Goal: Task Accomplishment & Management: Complete application form

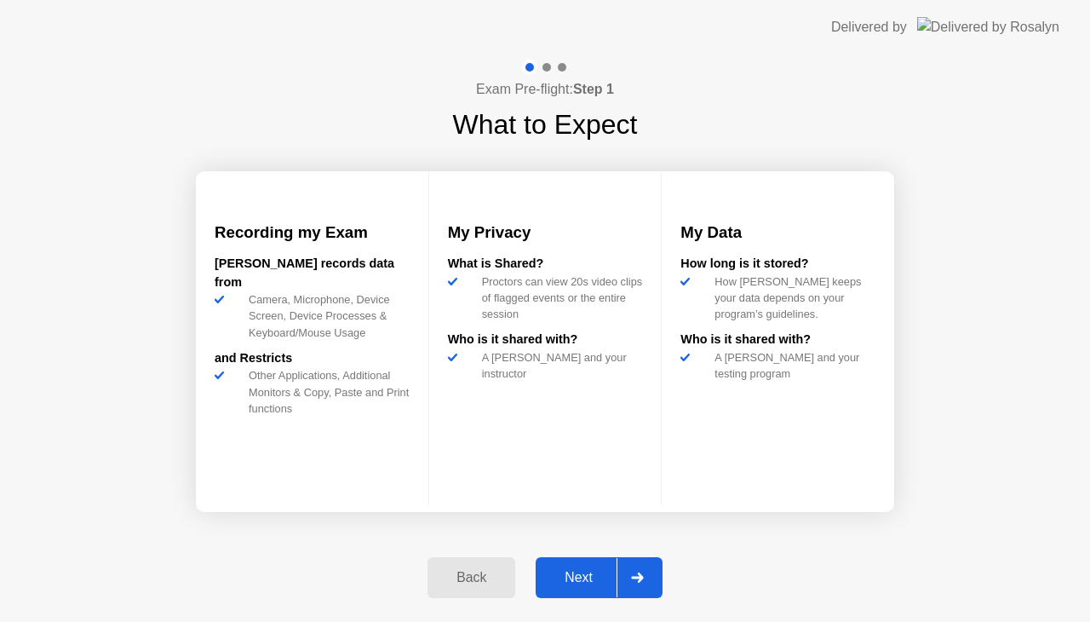
click at [590, 585] on div "Next" at bounding box center [579, 577] width 76 height 15
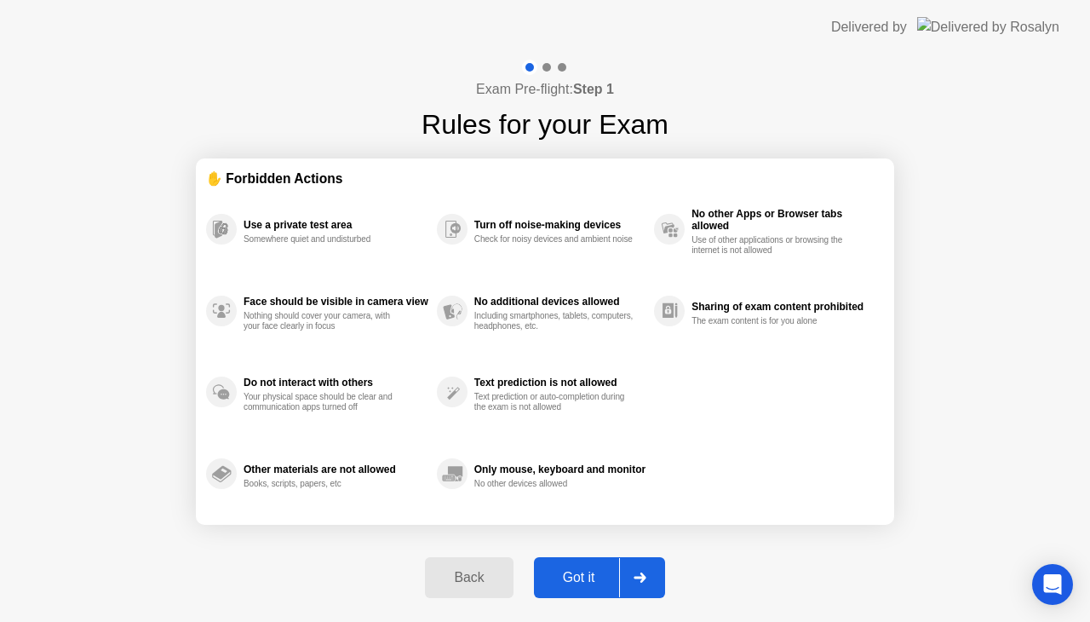
click at [586, 582] on div "Got it" at bounding box center [579, 577] width 80 height 15
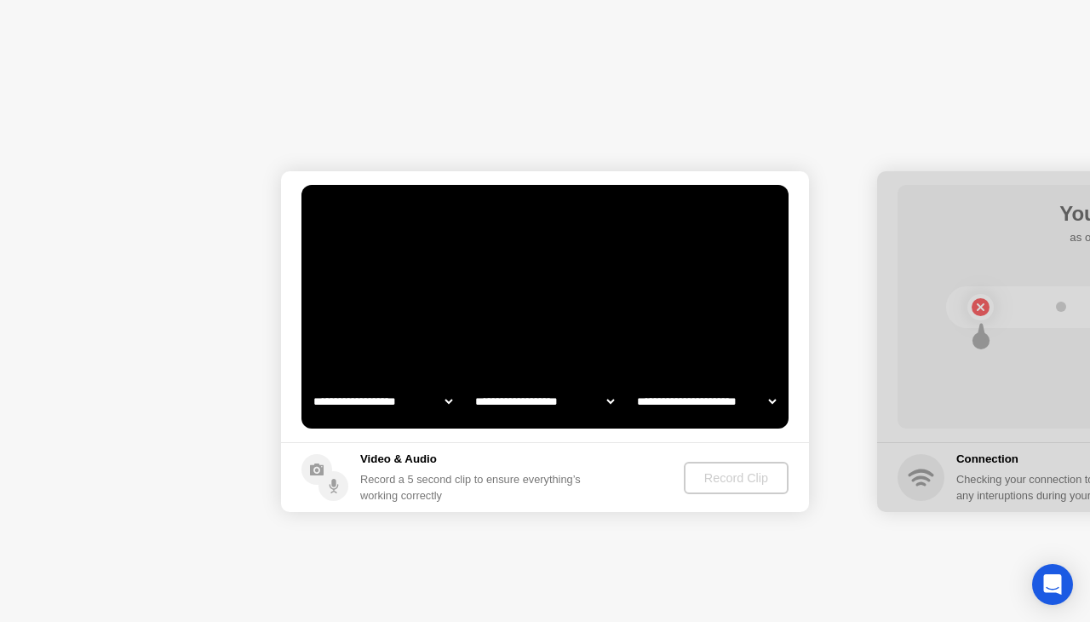
select select "**********"
select select "*******"
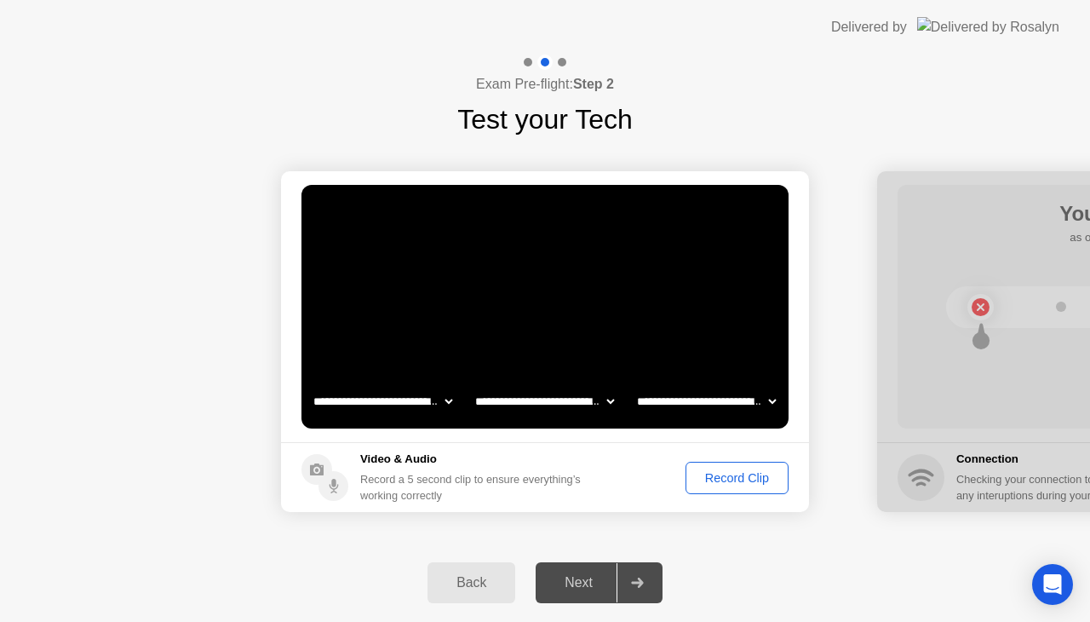
click at [730, 479] on div "Record Clip" at bounding box center [736, 478] width 91 height 14
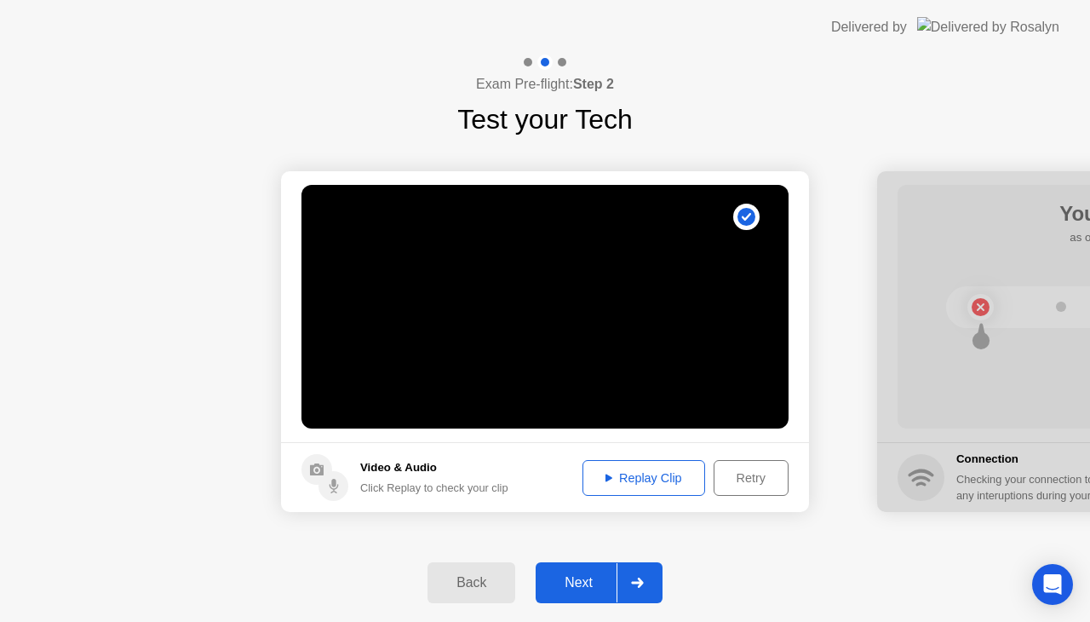
click at [584, 576] on div "Next" at bounding box center [579, 582] width 76 height 15
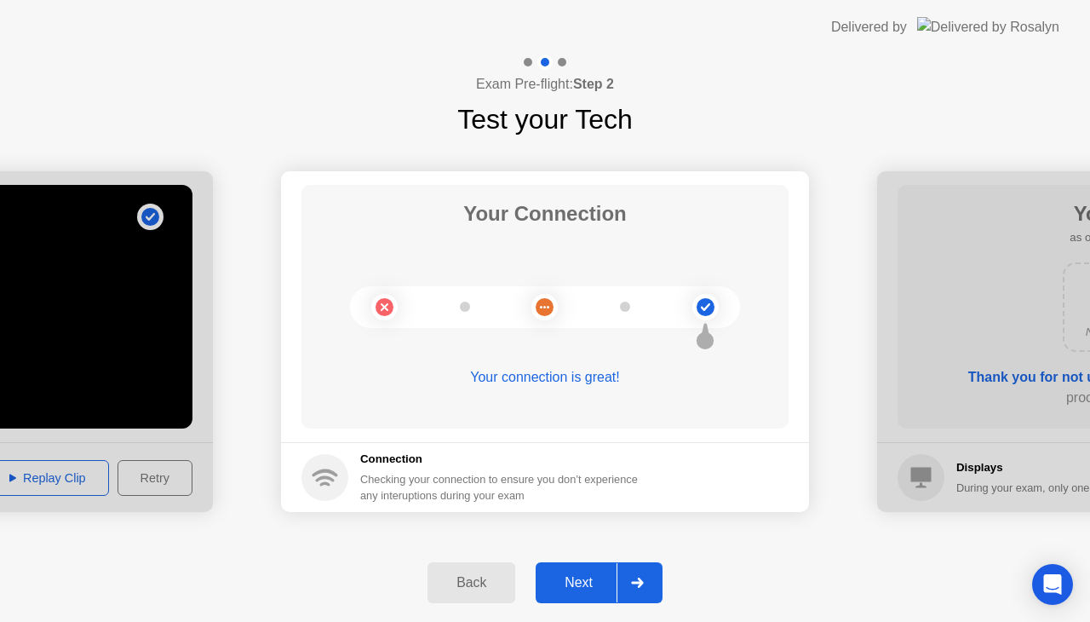
click at [576, 585] on div "Next" at bounding box center [579, 582] width 76 height 15
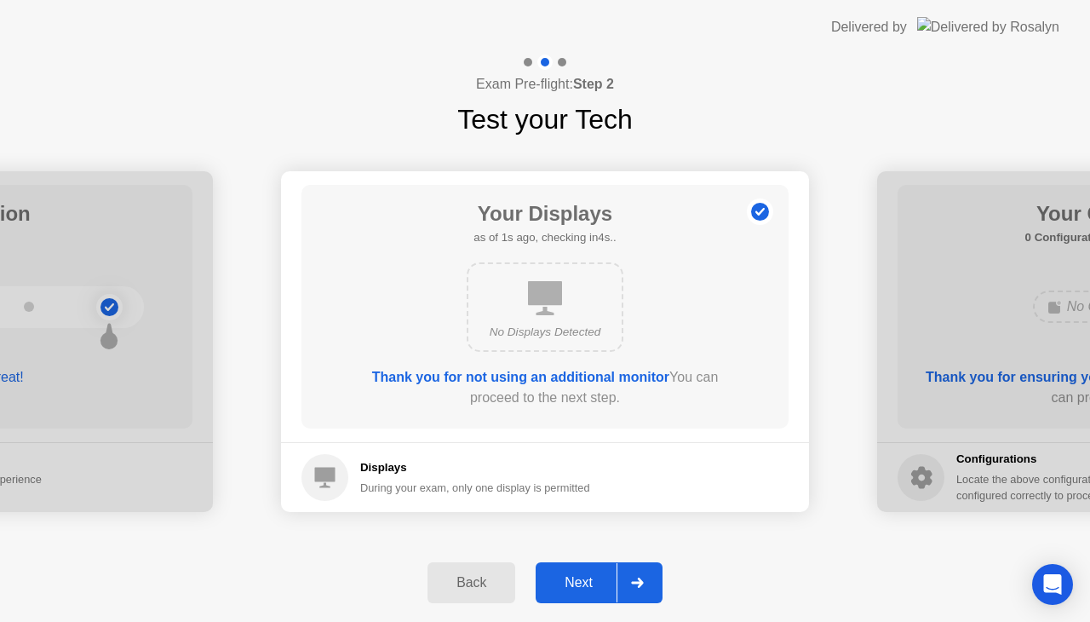
click at [574, 579] on div "Next" at bounding box center [579, 582] width 76 height 15
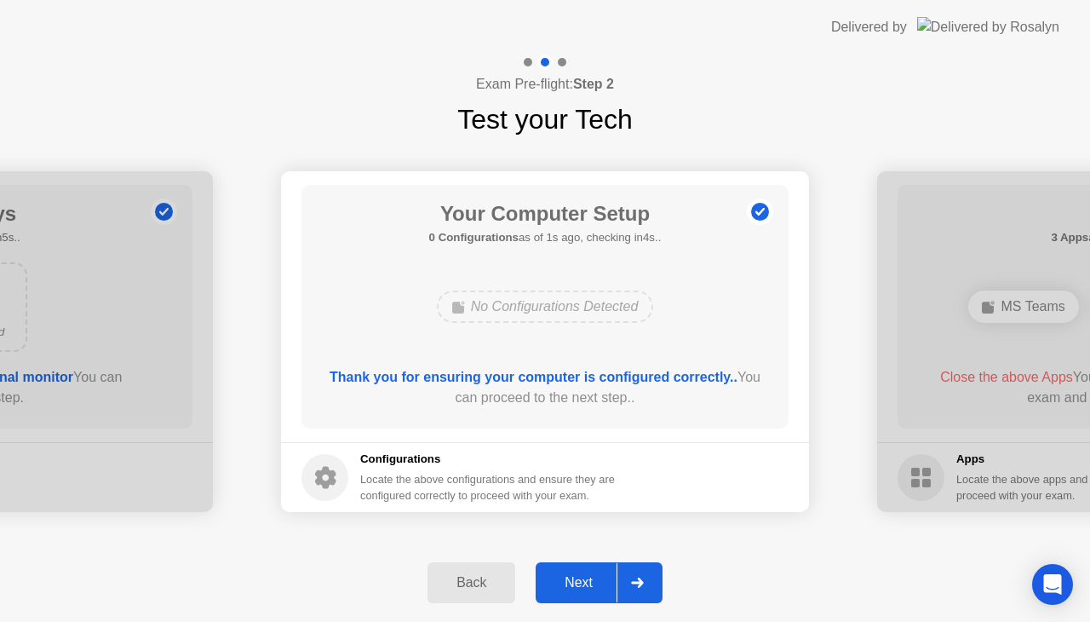
click at [574, 579] on div "Next" at bounding box center [579, 582] width 76 height 15
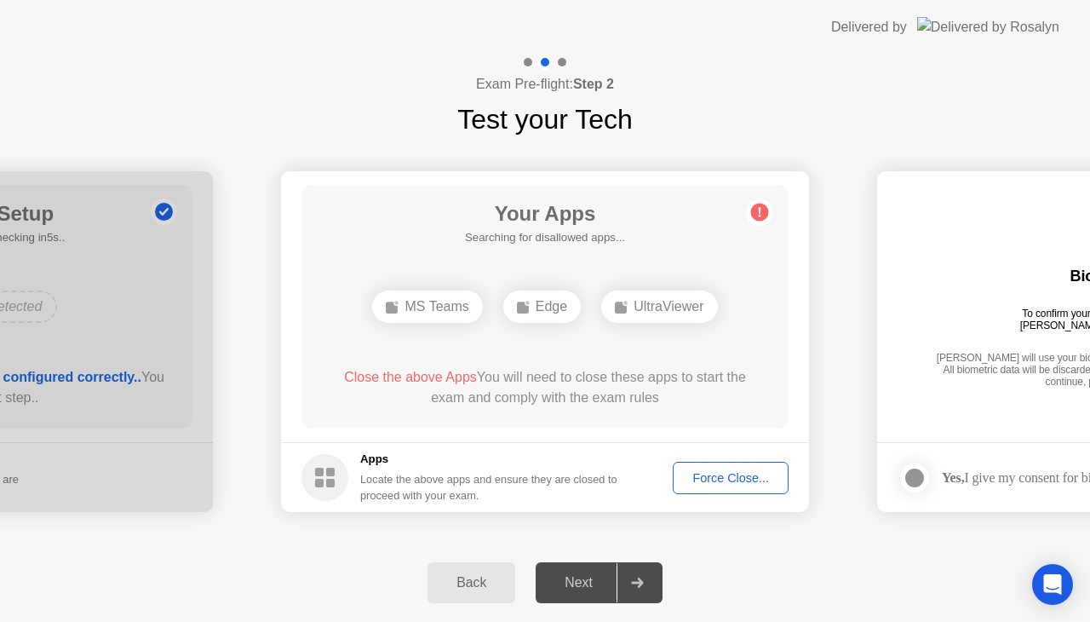
click at [574, 579] on div "Next" at bounding box center [579, 582] width 76 height 15
click at [708, 478] on div "Force Close..." at bounding box center [731, 478] width 104 height 14
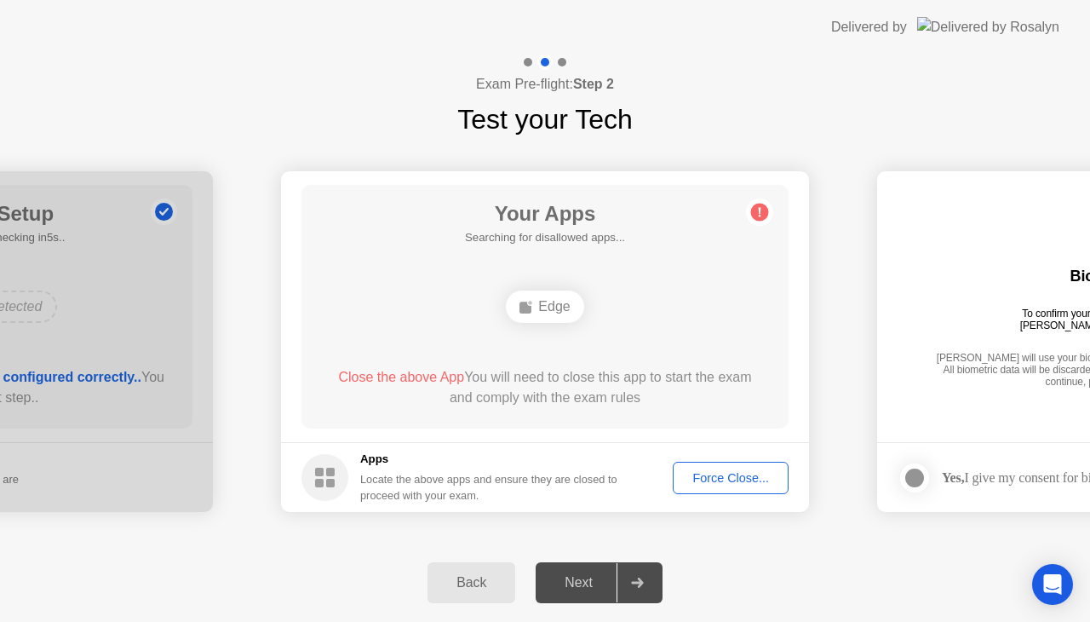
click at [559, 383] on div "Close the above App You will need to close this app to start the exam and compl…" at bounding box center [545, 387] width 439 height 41
click at [677, 465] on button "Force Close..." at bounding box center [731, 478] width 116 height 32
click at [732, 474] on div "Force Close..." at bounding box center [731, 478] width 104 height 14
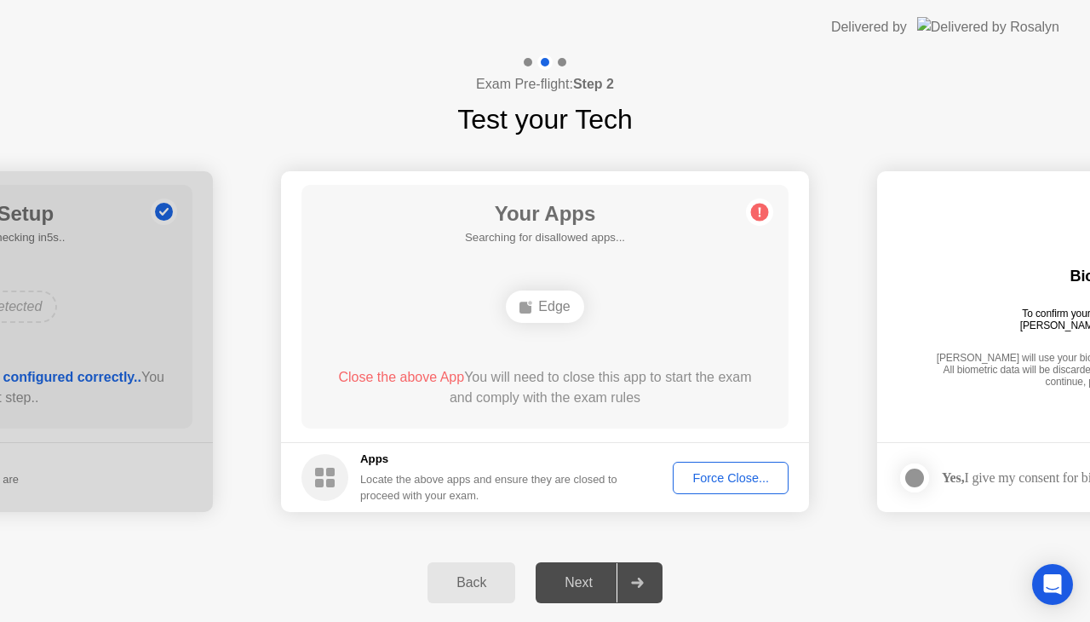
click at [723, 473] on div "Force Close..." at bounding box center [731, 478] width 104 height 14
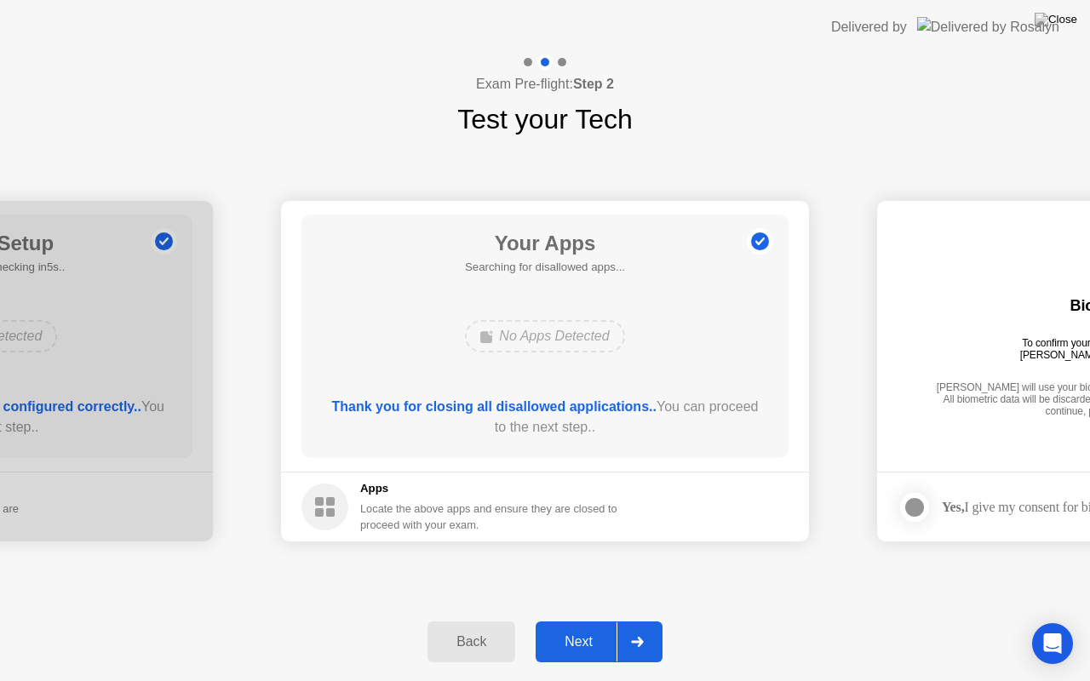
click at [581, 621] on button "Next" at bounding box center [599, 642] width 127 height 41
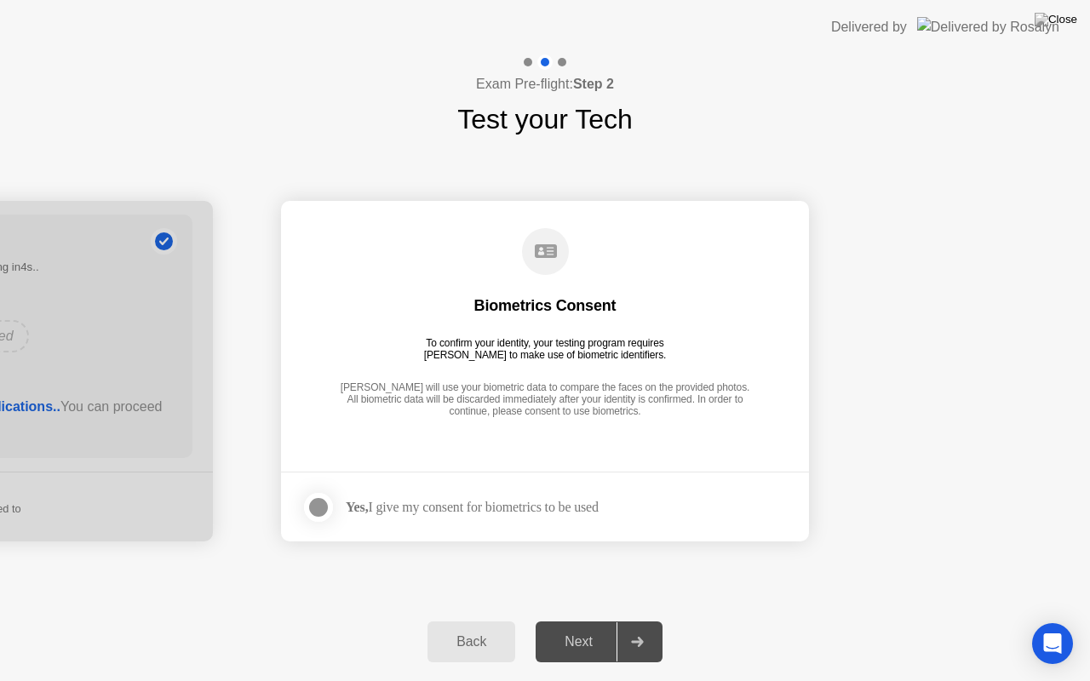
click at [319, 504] on div at bounding box center [318, 507] width 20 height 20
click at [597, 621] on div "Next" at bounding box center [579, 641] width 76 height 15
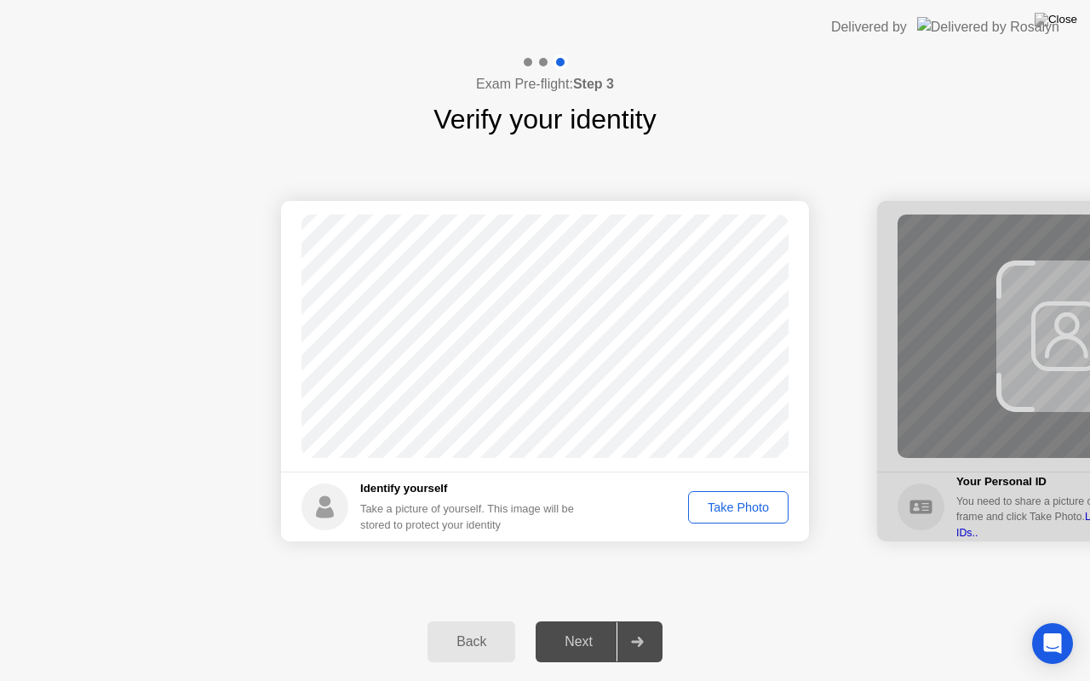
click at [733, 507] on div "Take Photo" at bounding box center [738, 508] width 89 height 14
click at [591, 621] on div "Next" at bounding box center [579, 641] width 76 height 15
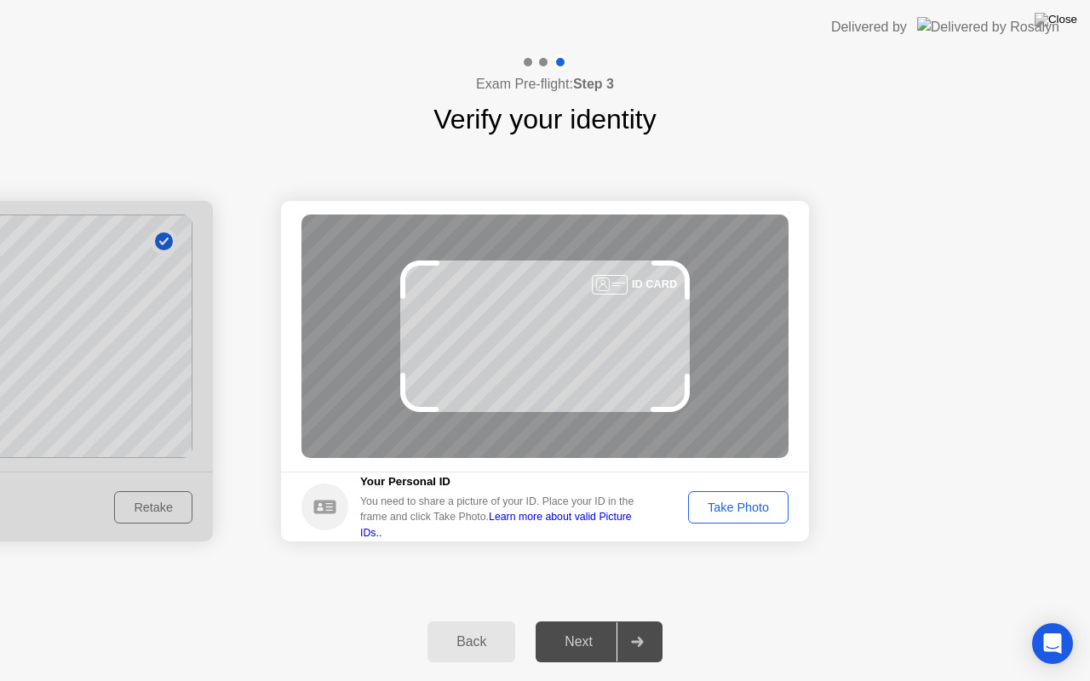
click at [716, 513] on div "Take Photo" at bounding box center [738, 508] width 89 height 14
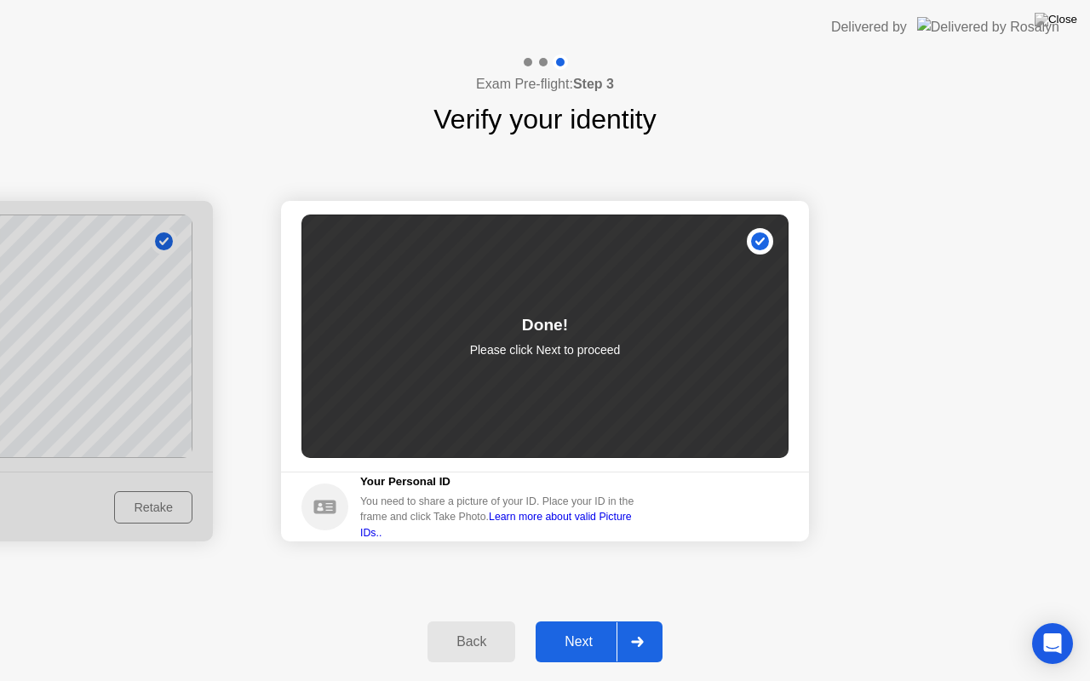
click at [604, 621] on div "Next" at bounding box center [579, 641] width 76 height 15
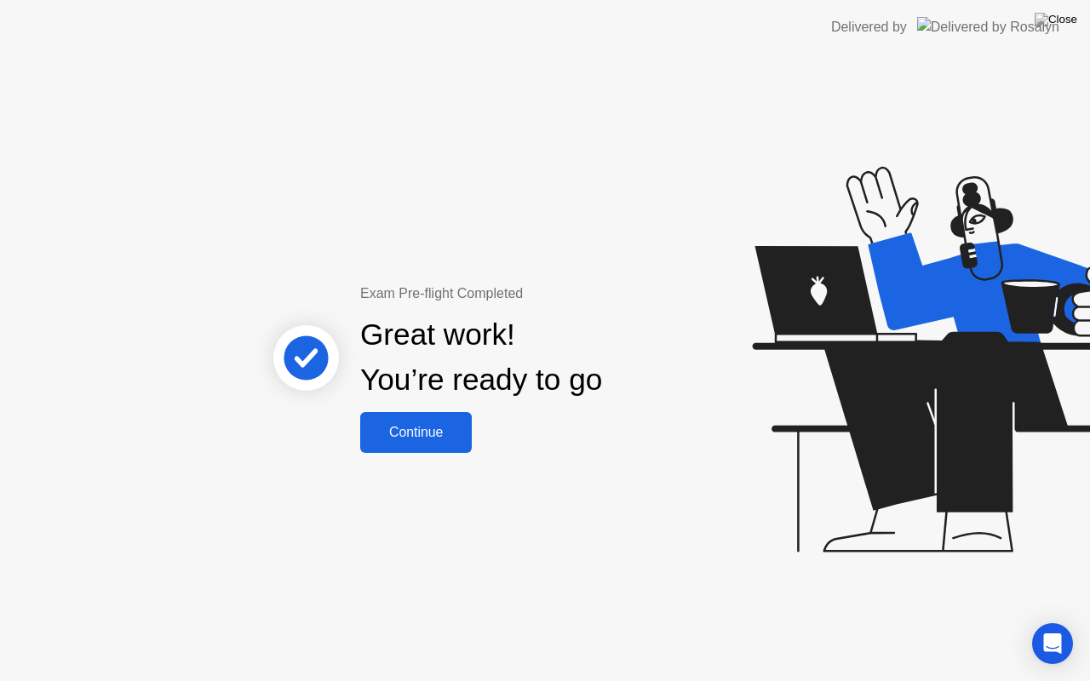
click at [442, 439] on div "Continue" at bounding box center [415, 432] width 101 height 15
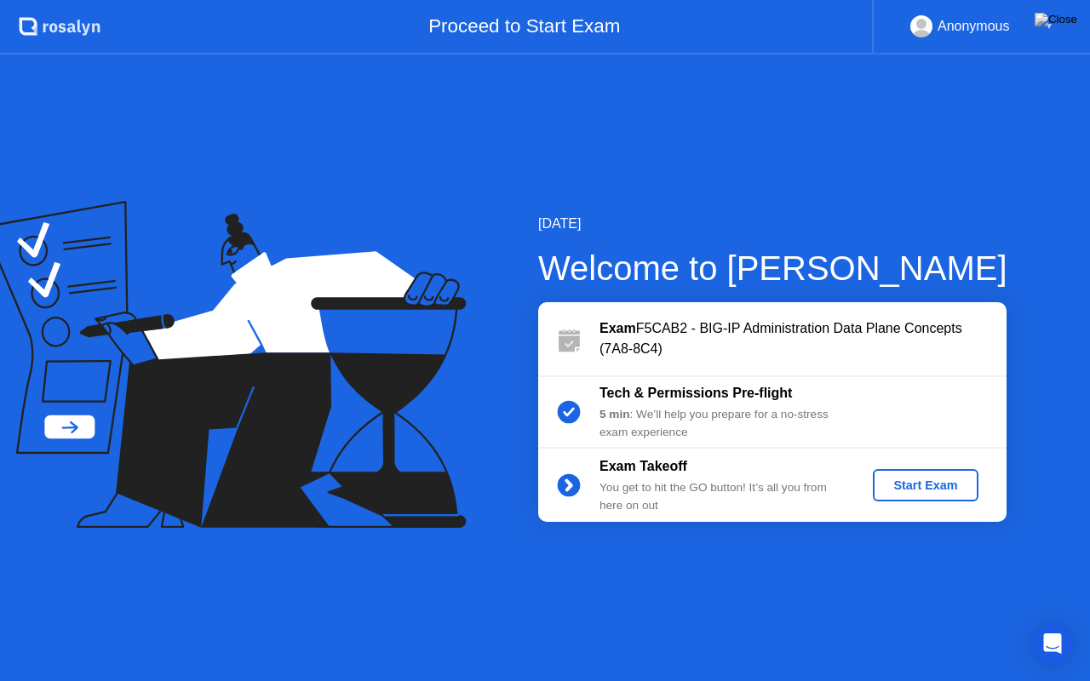
click at [897, 484] on div "Start Exam" at bounding box center [925, 486] width 91 height 14
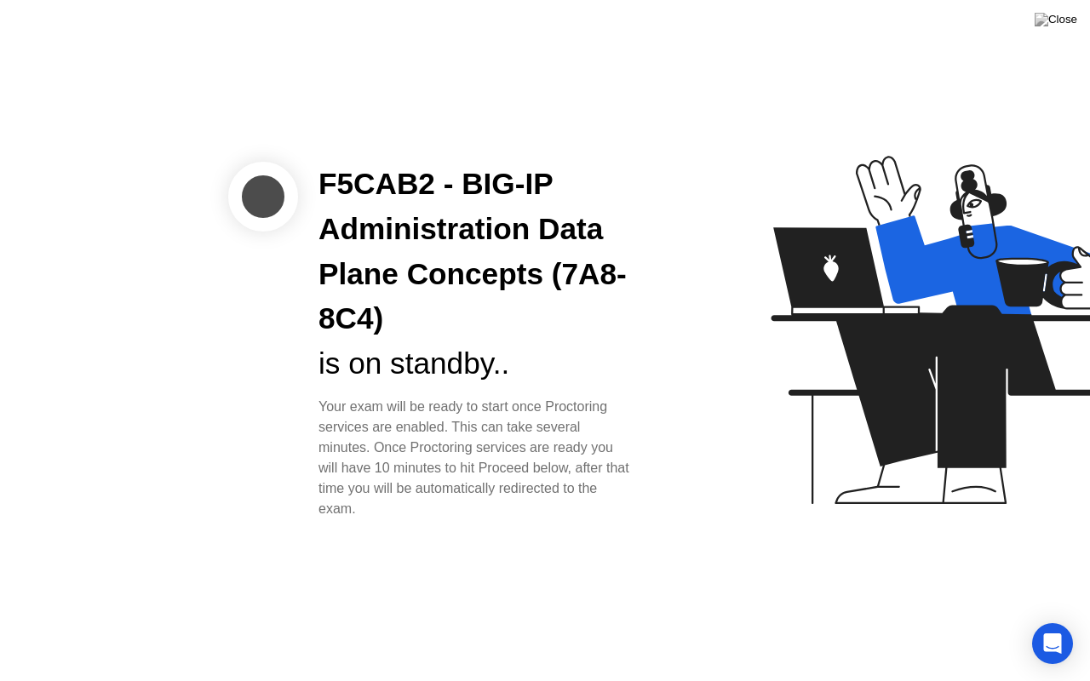
drag, startPoint x: 457, startPoint y: 427, endPoint x: 588, endPoint y: 444, distance: 132.2
click at [588, 444] on div "Your exam will be ready to start once Proctoring services are enabled. This can…" at bounding box center [475, 458] width 315 height 123
click at [504, 466] on div "Your exam will be ready to start once Proctoring services are enabled. This can…" at bounding box center [475, 458] width 315 height 123
drag, startPoint x: 491, startPoint y: 468, endPoint x: 527, endPoint y: 463, distance: 36.1
click at [523, 456] on div "Your exam will be ready to start once Proctoring services are enabled. This can…" at bounding box center [475, 458] width 315 height 123
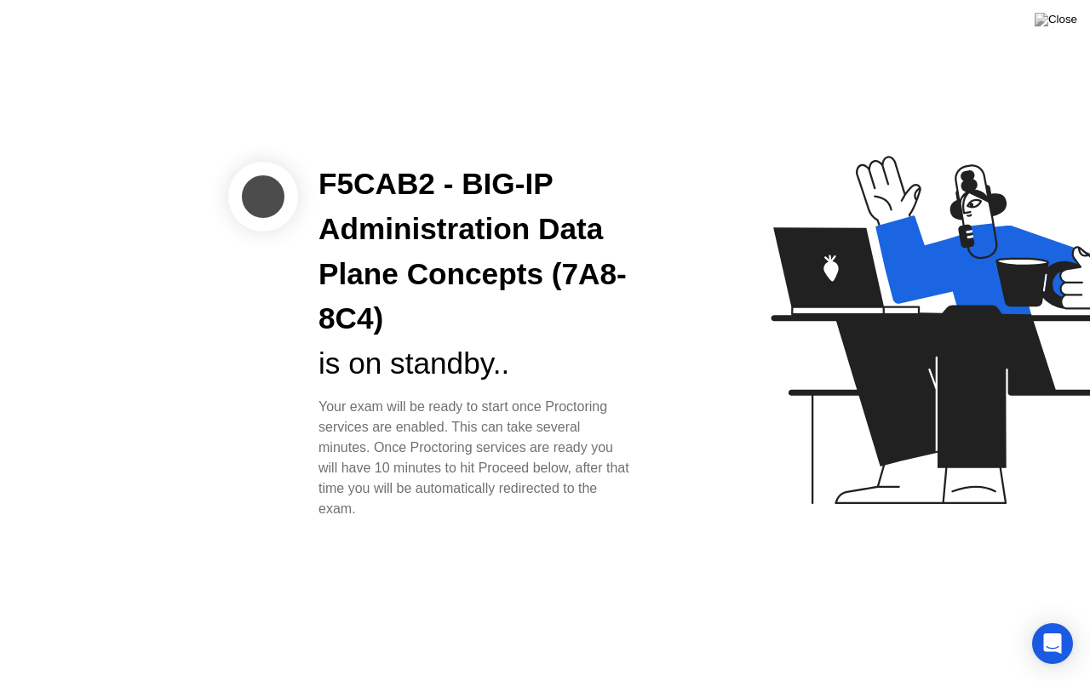
drag, startPoint x: 380, startPoint y: 449, endPoint x: 450, endPoint y: 472, distance: 74.3
click at [450, 472] on div "Your exam will be ready to start once Proctoring services are enabled. This can…" at bounding box center [475, 458] width 315 height 123
click at [446, 474] on div "Your exam will be ready to start once Proctoring services are enabled. This can…" at bounding box center [475, 458] width 315 height 123
click at [467, 579] on div "F5CAB2 - BIG-IP Administration Data Plane Concepts (7A8-8C4) is on standby.. Yo…" at bounding box center [545, 340] width 1090 height 681
click at [1052, 621] on icon "Open Intercom Messenger" at bounding box center [1052, 644] width 20 height 22
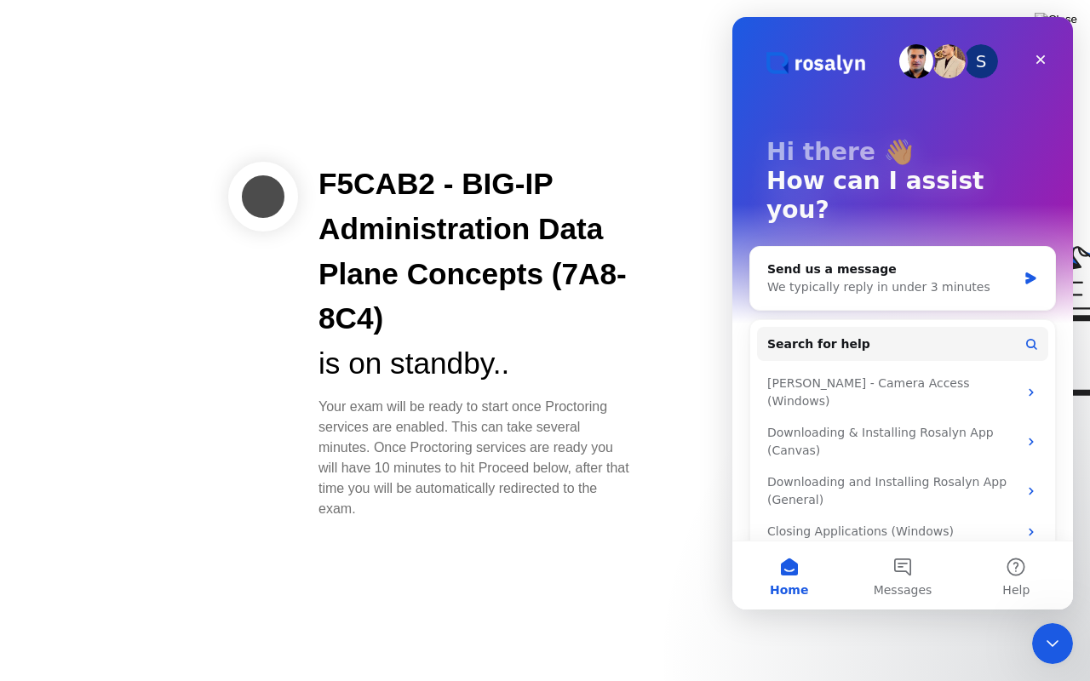
click at [902, 215] on div "S Hi there 👋 How can I assist you?" at bounding box center [902, 185] width 307 height 336
click at [905, 261] on div "Send us a message" at bounding box center [892, 270] width 250 height 18
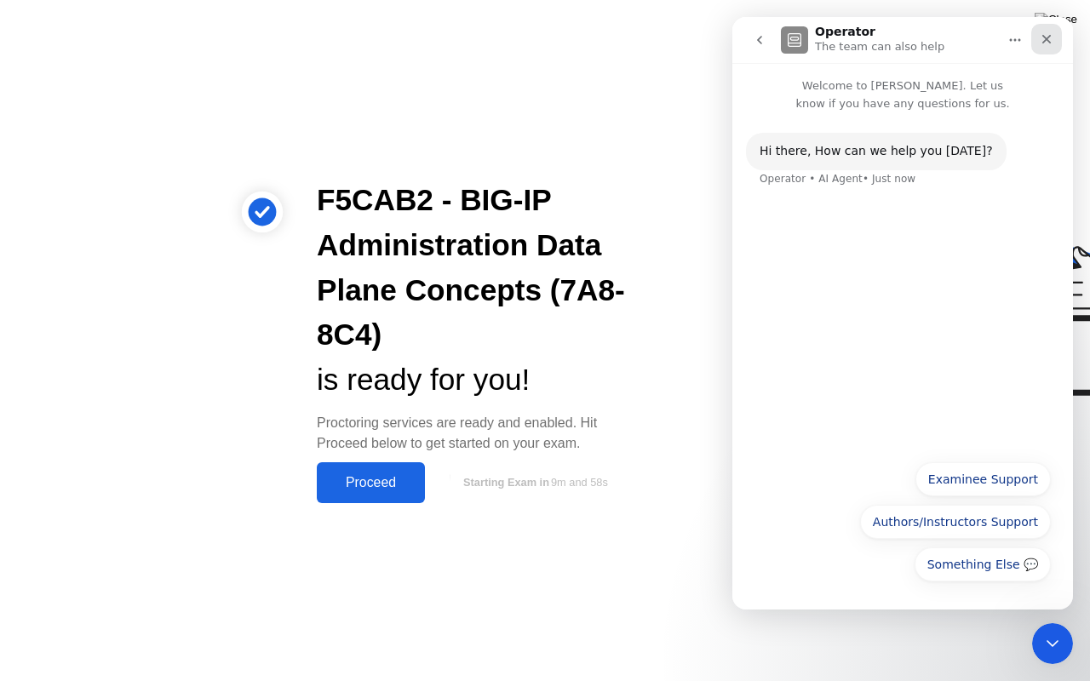
click at [1039, 32] on div "Close" at bounding box center [1046, 39] width 31 height 31
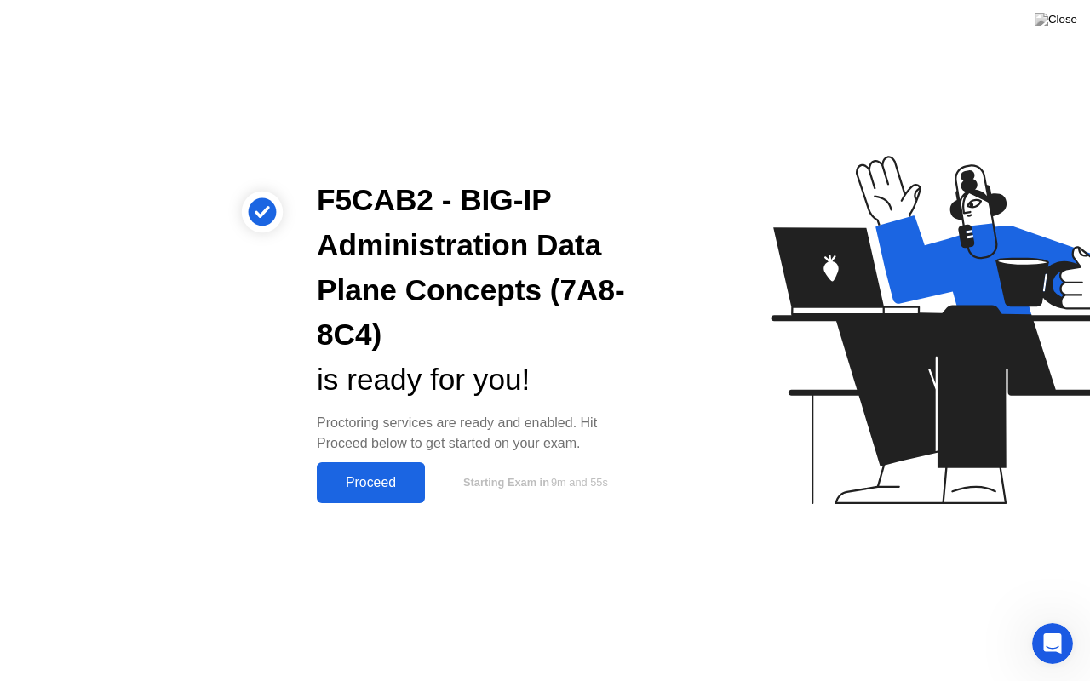
click at [359, 493] on button "Proceed" at bounding box center [371, 482] width 108 height 41
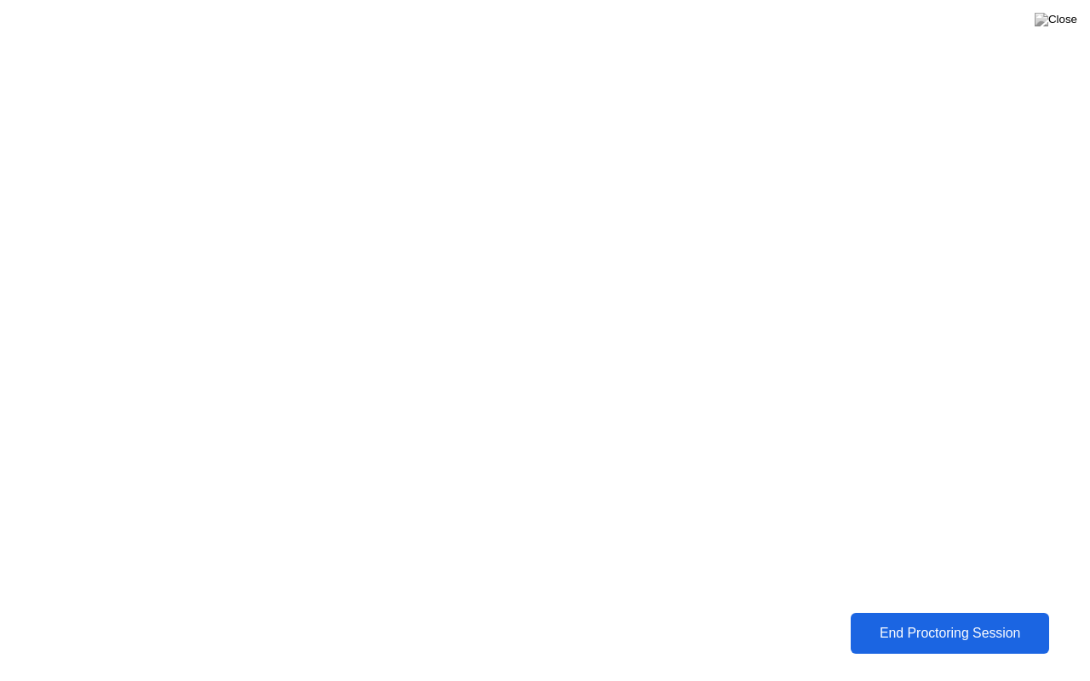
click at [915, 621] on div "End Proctoring Session" at bounding box center [950, 633] width 189 height 15
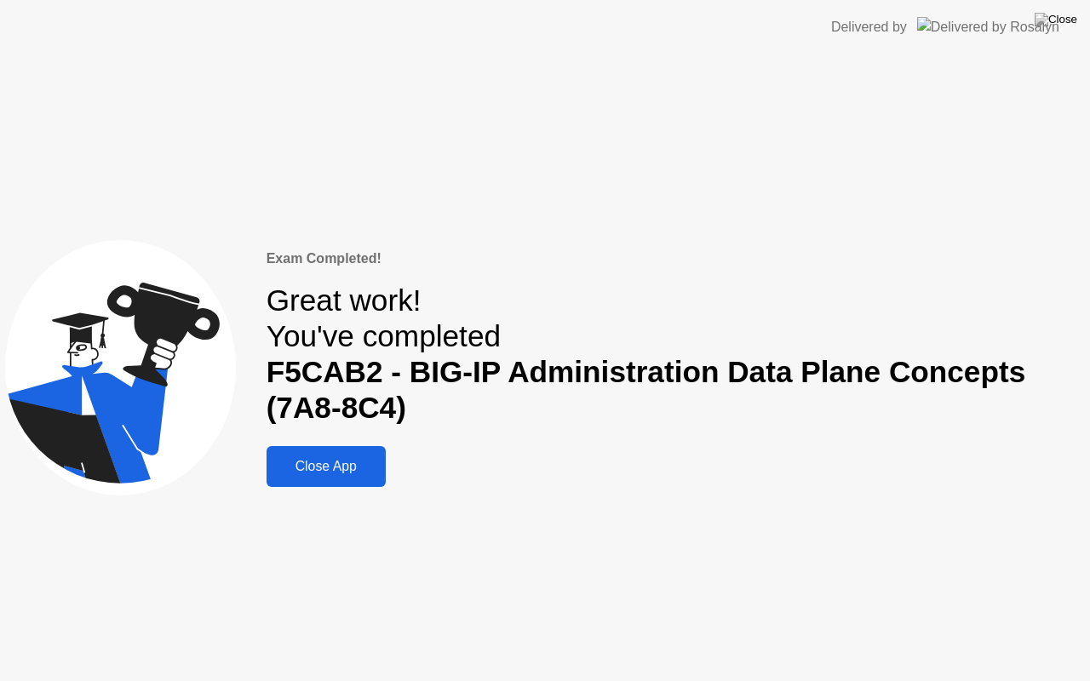
drag, startPoint x: 342, startPoint y: 469, endPoint x: 1069, endPoint y: 0, distance: 864.7
click at [1023, 20] on app-layout-with-logo "Delivered by Exam Completed! Great work! You've completed F5CAB2 - BIG-IP Admin…" at bounding box center [545, 340] width 1090 height 681
click at [337, 451] on button "Close App" at bounding box center [326, 466] width 119 height 41
